Goal: Task Accomplishment & Management: Manage account settings

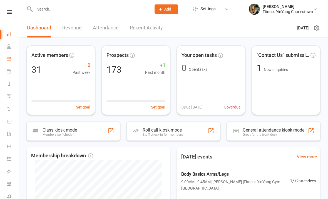
click at [11, 56] on link "Calendar" at bounding box center [13, 59] width 13 height 13
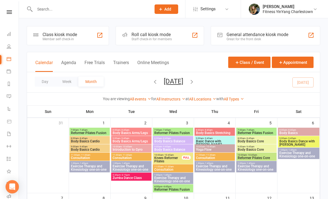
click at [128, 129] on span "- 8:45am" at bounding box center [124, 130] width 9 height 3
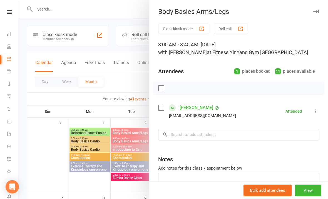
click at [120, 71] on div at bounding box center [173, 99] width 309 height 199
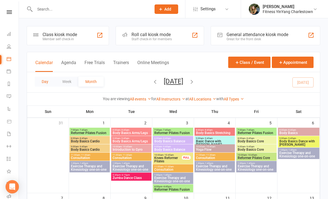
click at [45, 81] on button "Day" at bounding box center [45, 82] width 21 height 10
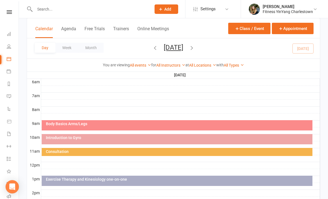
scroll to position [117, 0]
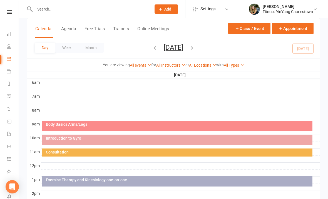
click at [146, 127] on div "Body Basics Arms/Legs" at bounding box center [177, 126] width 271 height 10
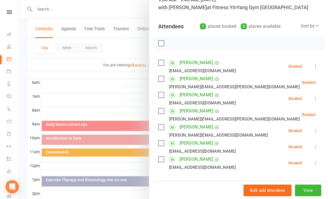
scroll to position [45, 0]
click at [49, 13] on div at bounding box center [173, 99] width 309 height 199
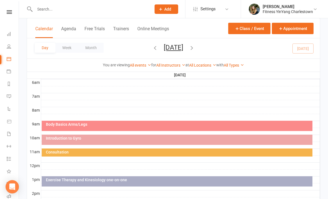
click at [45, 6] on input "text" at bounding box center [90, 9] width 114 height 8
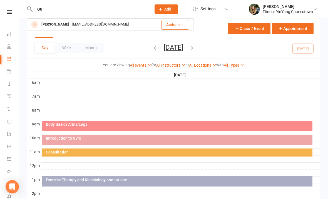
type input "G"
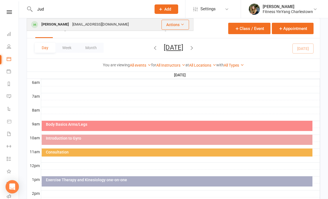
type input "Jud"
click at [96, 25] on div "[EMAIL_ADDRESS][DOMAIN_NAME]" at bounding box center [101, 25] width 60 height 8
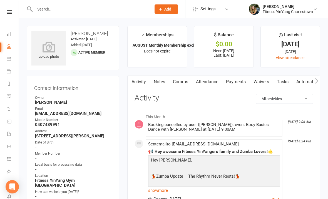
click at [237, 79] on link "Payments" at bounding box center [236, 82] width 28 height 13
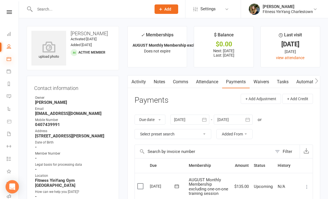
click at [8, 60] on icon at bounding box center [9, 59] width 4 height 4
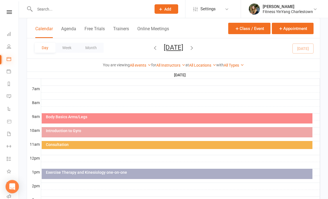
scroll to position [125, 0]
click at [137, 118] on div "Body Basics Arms/Legs" at bounding box center [179, 117] width 266 height 4
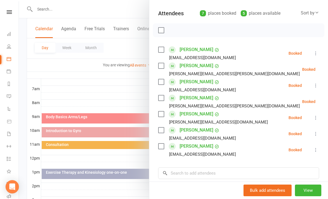
scroll to position [73, 0]
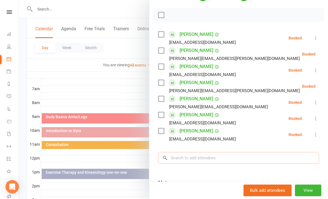
click at [183, 155] on input "search" at bounding box center [238, 158] width 161 height 12
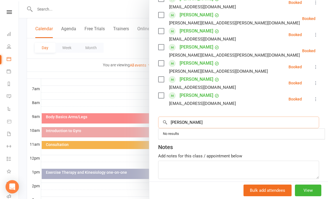
scroll to position [110, 0]
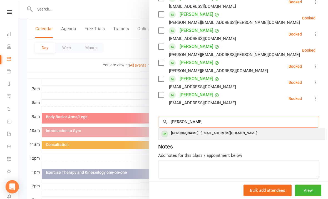
type input "[PERSON_NAME]"
click at [216, 134] on span "[EMAIL_ADDRESS][DOMAIN_NAME]" at bounding box center [229, 133] width 56 height 4
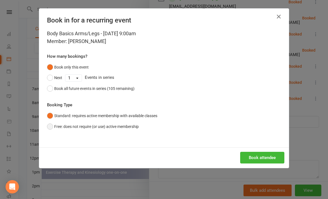
click at [51, 125] on button "Free: does not require (or use) active membership" at bounding box center [93, 127] width 92 height 11
click at [265, 157] on button "Book attendee" at bounding box center [262, 158] width 44 height 12
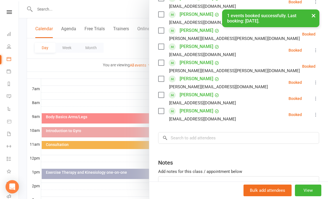
click at [319, 113] on icon at bounding box center [316, 115] width 6 height 6
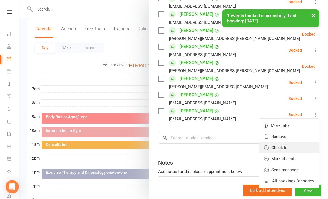
click at [285, 147] on link "Check in" at bounding box center [289, 147] width 60 height 11
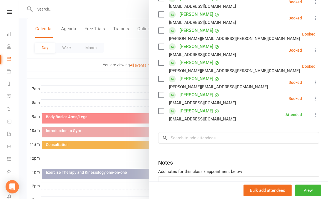
click at [319, 94] on li "[PERSON_NAME] [EMAIL_ADDRESS][DOMAIN_NAME] Booked More info Remove Check in Mar…" at bounding box center [238, 99] width 161 height 16
click at [317, 95] on button at bounding box center [316, 98] width 7 height 7
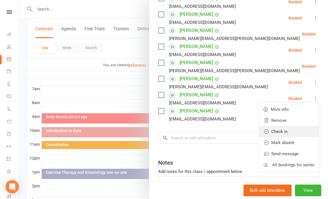
click at [286, 134] on link "Check in" at bounding box center [289, 131] width 60 height 11
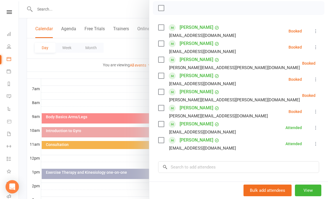
scroll to position [81, 0]
click at [324, 45] on div "Class kiosk mode Roll call 9:00 AM - 9:45 AM, [DATE] with [PERSON_NAME] at Fitn…" at bounding box center [238, 97] width 179 height 309
click at [312, 48] on li "[PERSON_NAME] [EMAIL_ADDRESS][DOMAIN_NAME] Booked More info Remove Check in Mar…" at bounding box center [238, 47] width 161 height 16
click at [315, 46] on icon at bounding box center [316, 47] width 6 height 6
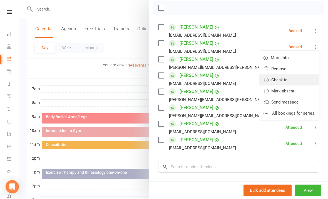
click at [287, 82] on link "Check in" at bounding box center [289, 80] width 60 height 11
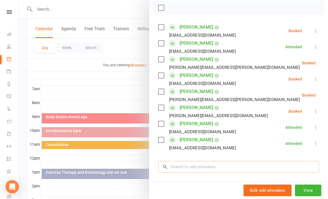
click at [186, 165] on input "search" at bounding box center [238, 167] width 161 height 12
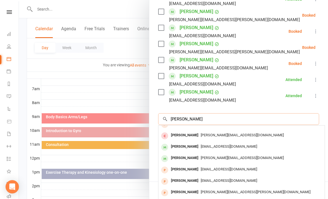
scroll to position [29, 0]
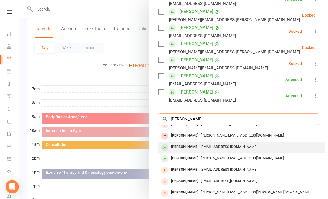
type input "[PERSON_NAME]"
click at [224, 147] on span "[EMAIL_ADDRESS][DOMAIN_NAME]" at bounding box center [229, 147] width 56 height 4
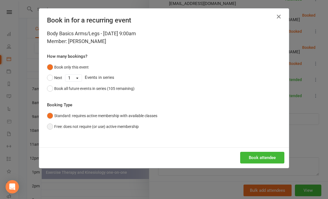
click at [50, 127] on button "Free: does not require (or use) active membership" at bounding box center [93, 127] width 92 height 11
click at [262, 159] on button "Book attendee" at bounding box center [262, 158] width 44 height 12
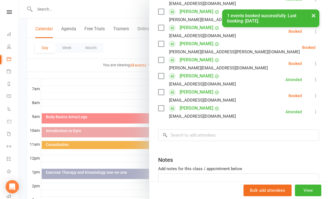
click at [321, 92] on div "Class kiosk mode Roll call 9:00 AM - 9:45 AM, [DATE] with [PERSON_NAME] at Fitn…" at bounding box center [238, 57] width 179 height 325
click at [316, 95] on icon at bounding box center [316, 96] width 6 height 6
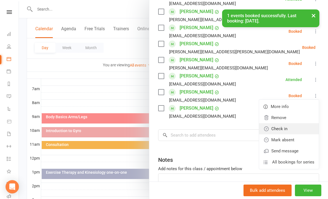
click at [287, 130] on link "Check in" at bounding box center [289, 129] width 60 height 11
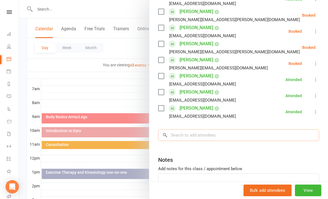
click at [178, 134] on input "search" at bounding box center [238, 136] width 161 height 12
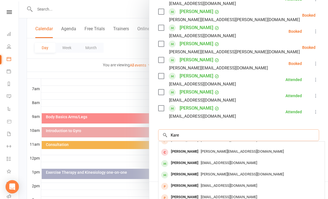
scroll to position [0, 0]
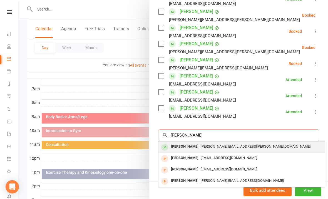
type input "[PERSON_NAME]"
click at [224, 145] on span "[PERSON_NAME][EMAIL_ADDRESS][PERSON_NAME][DOMAIN_NAME]" at bounding box center [256, 147] width 110 height 4
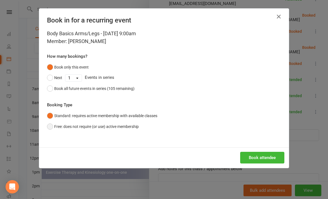
click at [53, 124] on button "Free: does not require (or use) active membership" at bounding box center [93, 127] width 92 height 11
click at [260, 159] on button "Book attendee" at bounding box center [262, 158] width 44 height 12
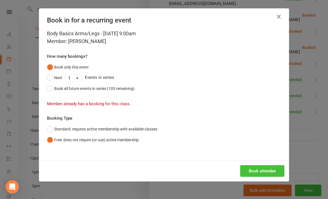
click at [256, 170] on button "Book attendee" at bounding box center [262, 172] width 44 height 12
click at [278, 18] on icon "button" at bounding box center [279, 16] width 7 height 7
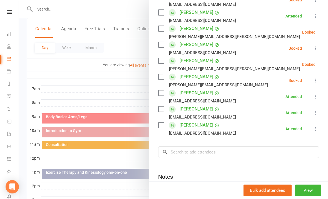
scroll to position [112, 0]
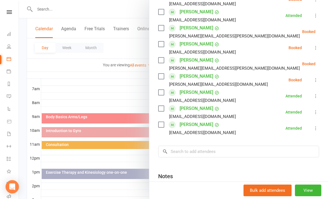
click at [327, 63] on icon at bounding box center [330, 64] width 6 height 6
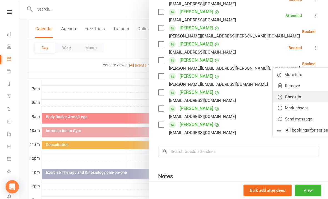
click at [284, 97] on link "Check in" at bounding box center [303, 97] width 60 height 11
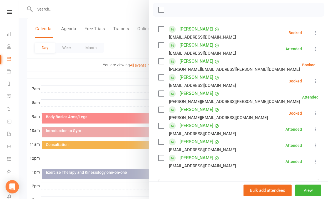
scroll to position [80, 0]
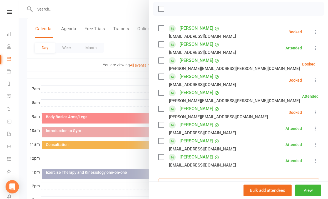
click at [177, 181] on input "search" at bounding box center [238, 185] width 161 height 12
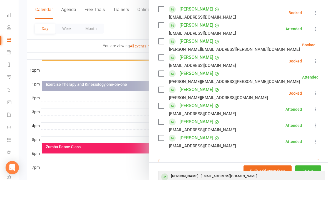
type input "Luba"
click at [211, 194] on span "[EMAIL_ADDRESS][DOMAIN_NAME]" at bounding box center [229, 196] width 56 height 4
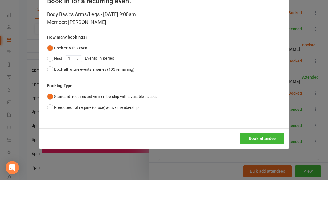
scroll to position [213, 0]
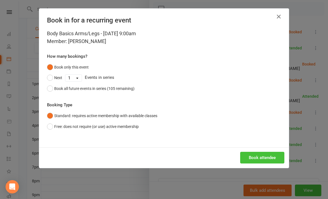
click at [264, 160] on button "Book attendee" at bounding box center [262, 158] width 44 height 12
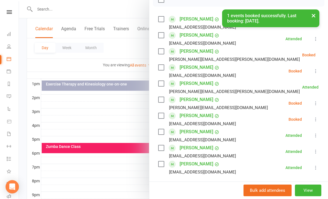
scroll to position [90, 0]
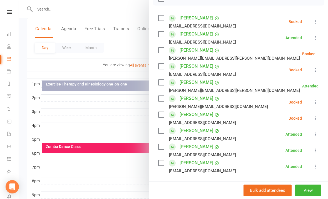
click at [319, 115] on button at bounding box center [316, 118] width 7 height 7
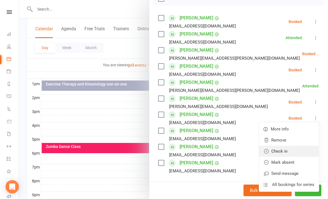
click at [287, 154] on link "Check in" at bounding box center [289, 151] width 60 height 11
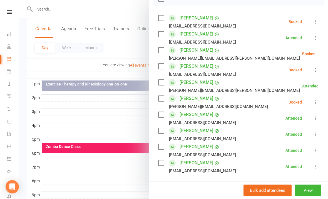
click at [319, 99] on button at bounding box center [316, 102] width 7 height 7
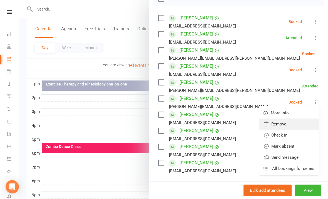
click at [285, 123] on link "Remove" at bounding box center [289, 124] width 60 height 11
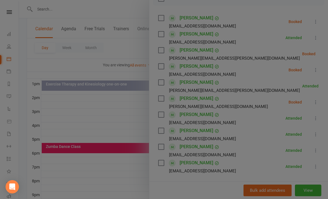
scroll to position [213, 0]
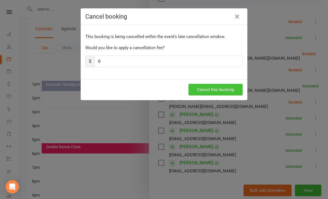
click at [219, 89] on button "Cancel this booking" at bounding box center [216, 90] width 54 height 12
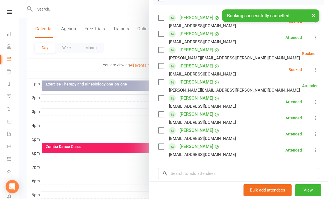
scroll to position [213, 0]
click at [319, 68] on icon at bounding box center [316, 70] width 6 height 6
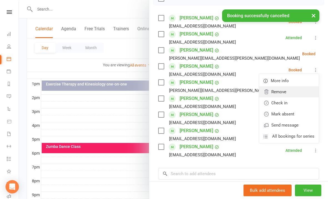
click at [287, 93] on link "Remove" at bounding box center [289, 92] width 60 height 11
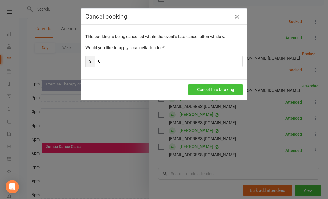
click at [216, 90] on button "Cancel this booking" at bounding box center [216, 90] width 54 height 12
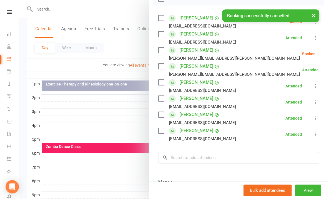
click at [327, 53] on icon at bounding box center [330, 54] width 6 height 6
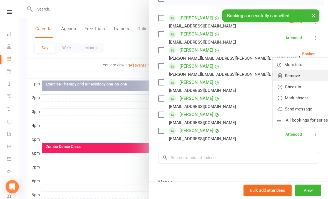
click at [288, 74] on link "Remove" at bounding box center [303, 75] width 60 height 11
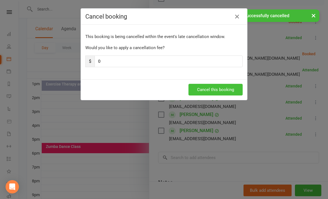
click at [218, 93] on button "Cancel this booking" at bounding box center [216, 90] width 54 height 12
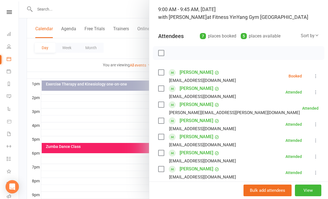
scroll to position [36, 0]
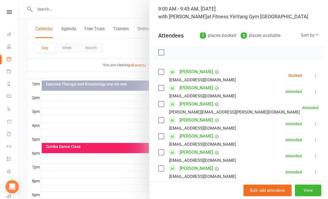
click at [316, 79] on button at bounding box center [316, 75] width 7 height 7
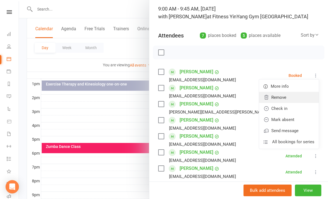
click at [281, 98] on link "Remove" at bounding box center [289, 97] width 60 height 11
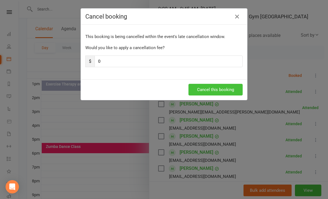
click at [219, 88] on button "Cancel this booking" at bounding box center [216, 90] width 54 height 12
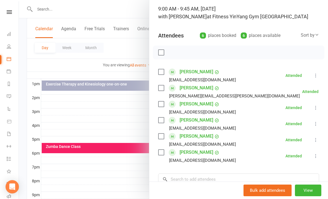
click at [97, 146] on div at bounding box center [173, 99] width 309 height 199
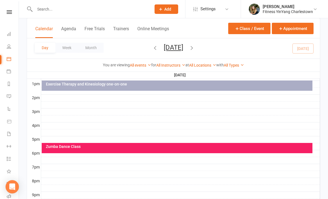
click at [107, 147] on div "Zumba Dance Class" at bounding box center [179, 147] width 266 height 4
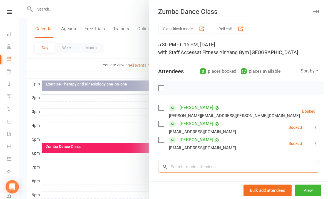
click at [183, 166] on input "search" at bounding box center [238, 167] width 161 height 12
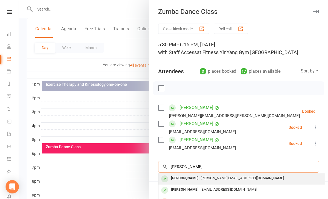
type input "[PERSON_NAME]"
click at [226, 177] on span "[PERSON_NAME][EMAIL_ADDRESS][DOMAIN_NAME]" at bounding box center [242, 178] width 83 height 4
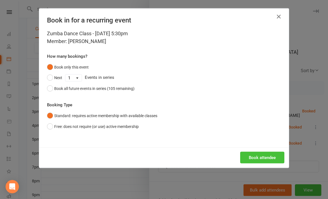
click at [263, 156] on button "Book attendee" at bounding box center [262, 158] width 44 height 12
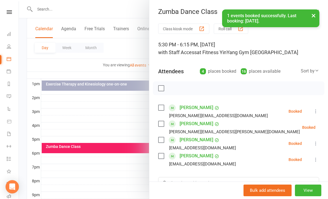
click at [127, 114] on div at bounding box center [173, 99] width 309 height 199
